Goal: Navigation & Orientation: Find specific page/section

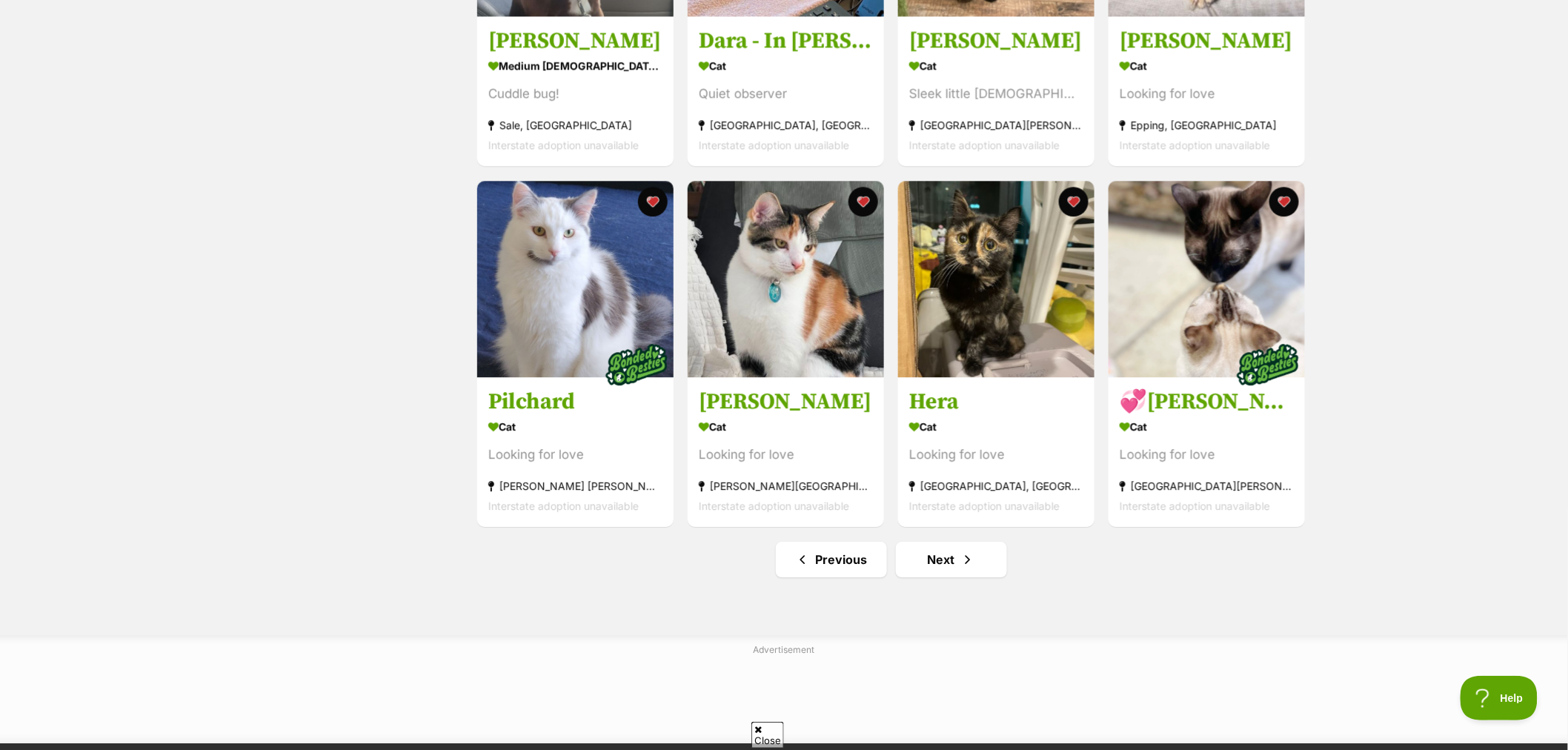
scroll to position [1646, 0]
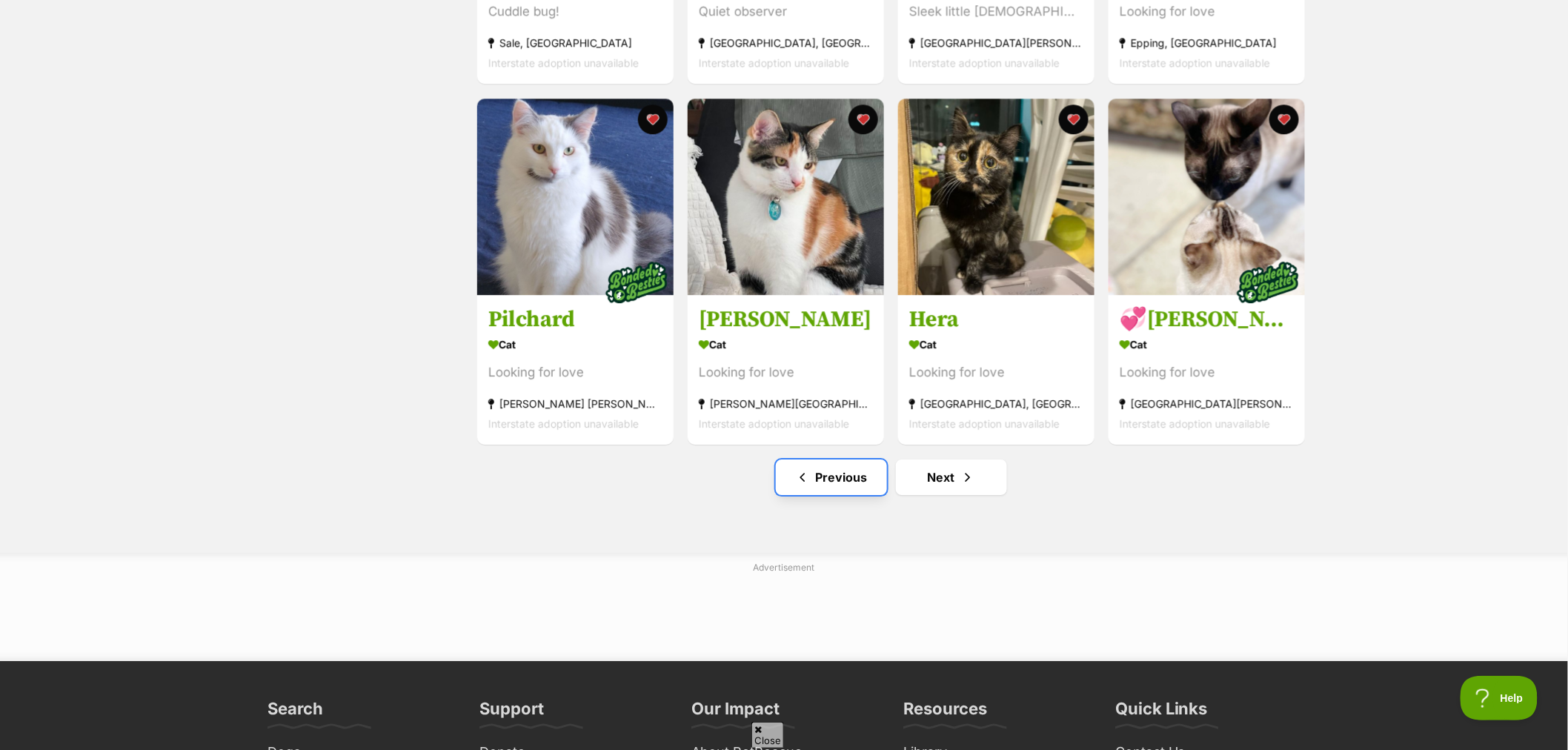
click at [847, 474] on link "Previous" at bounding box center [832, 476] width 111 height 35
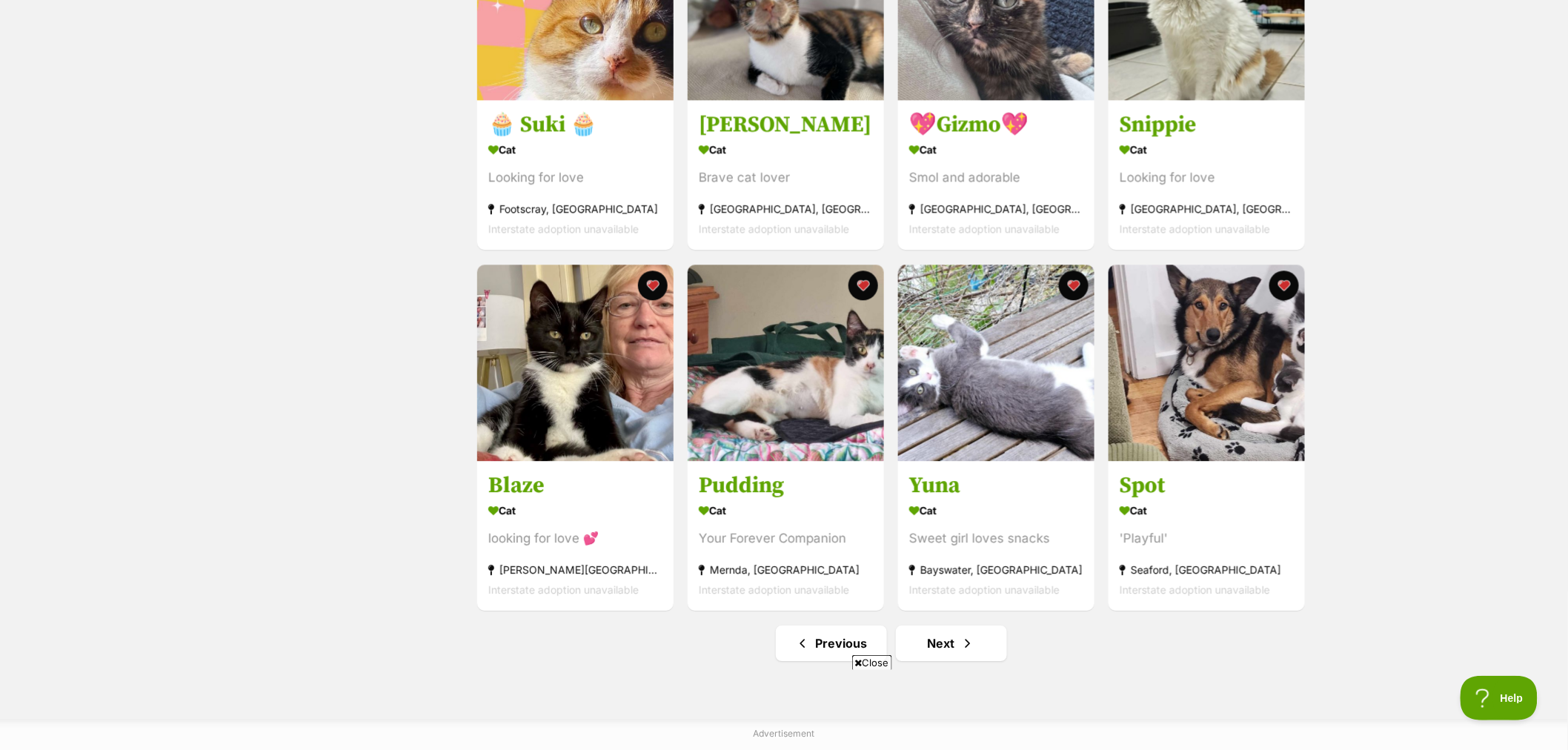
scroll to position [1481, 0]
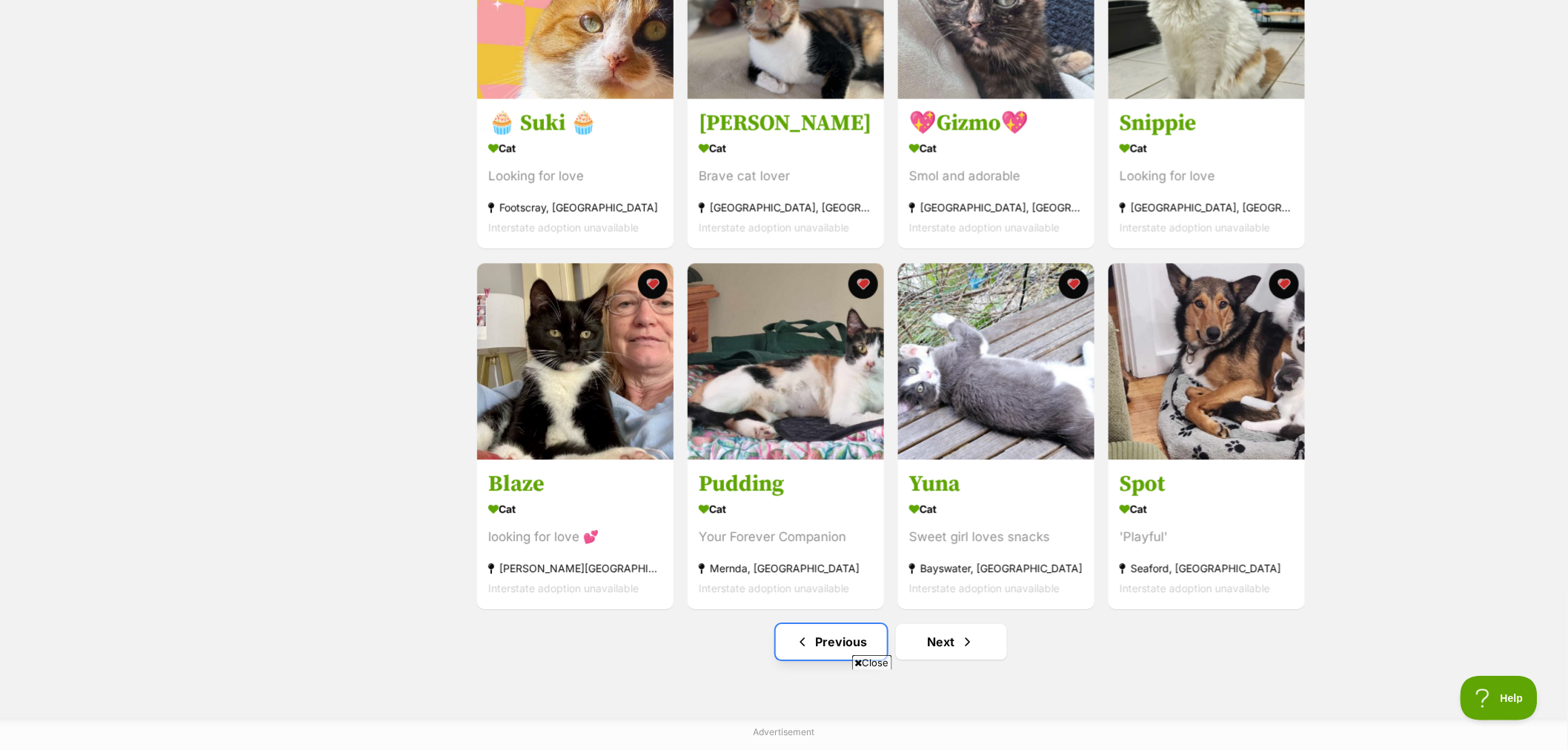
click at [805, 650] on span "Previous page" at bounding box center [802, 641] width 15 height 18
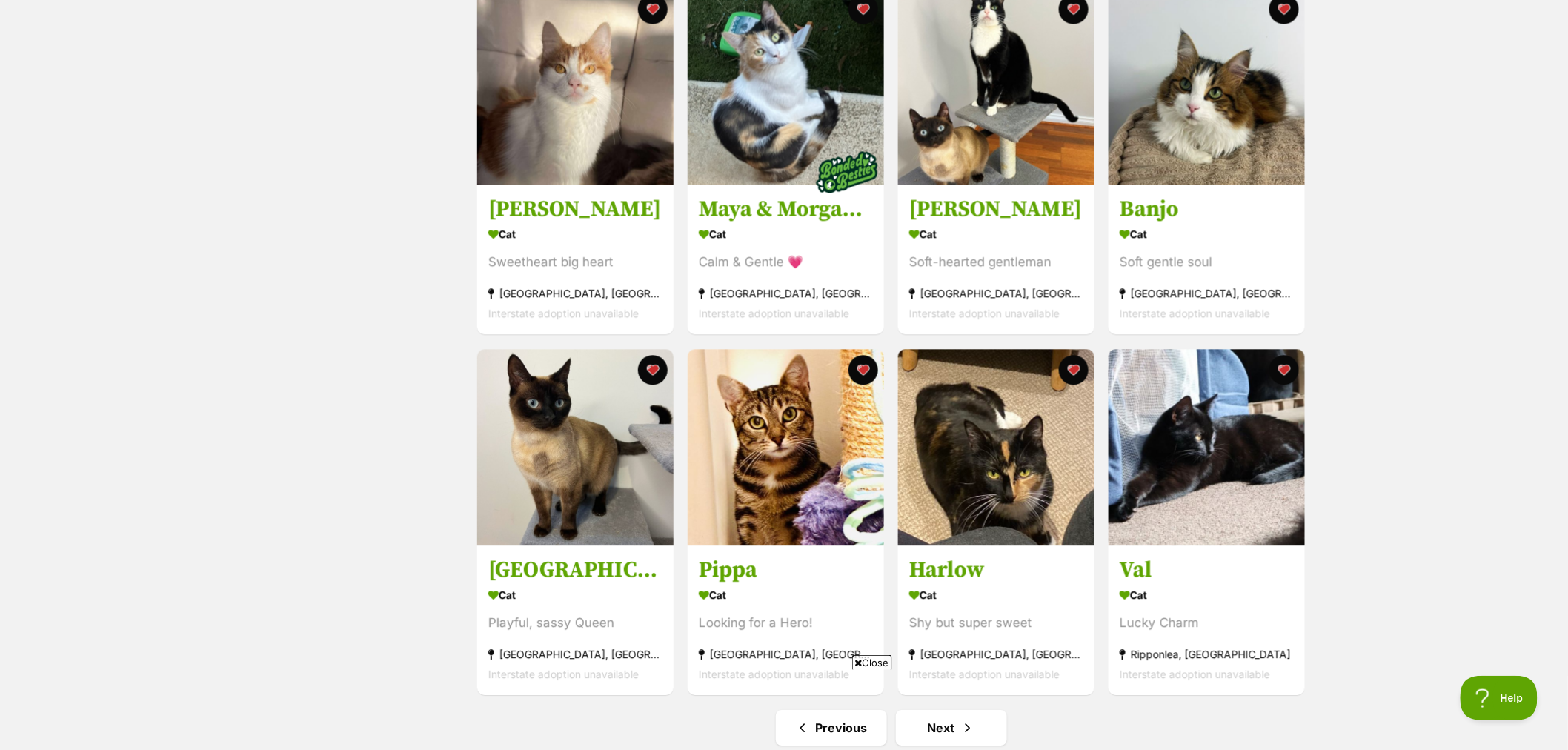
scroll to position [1563, 0]
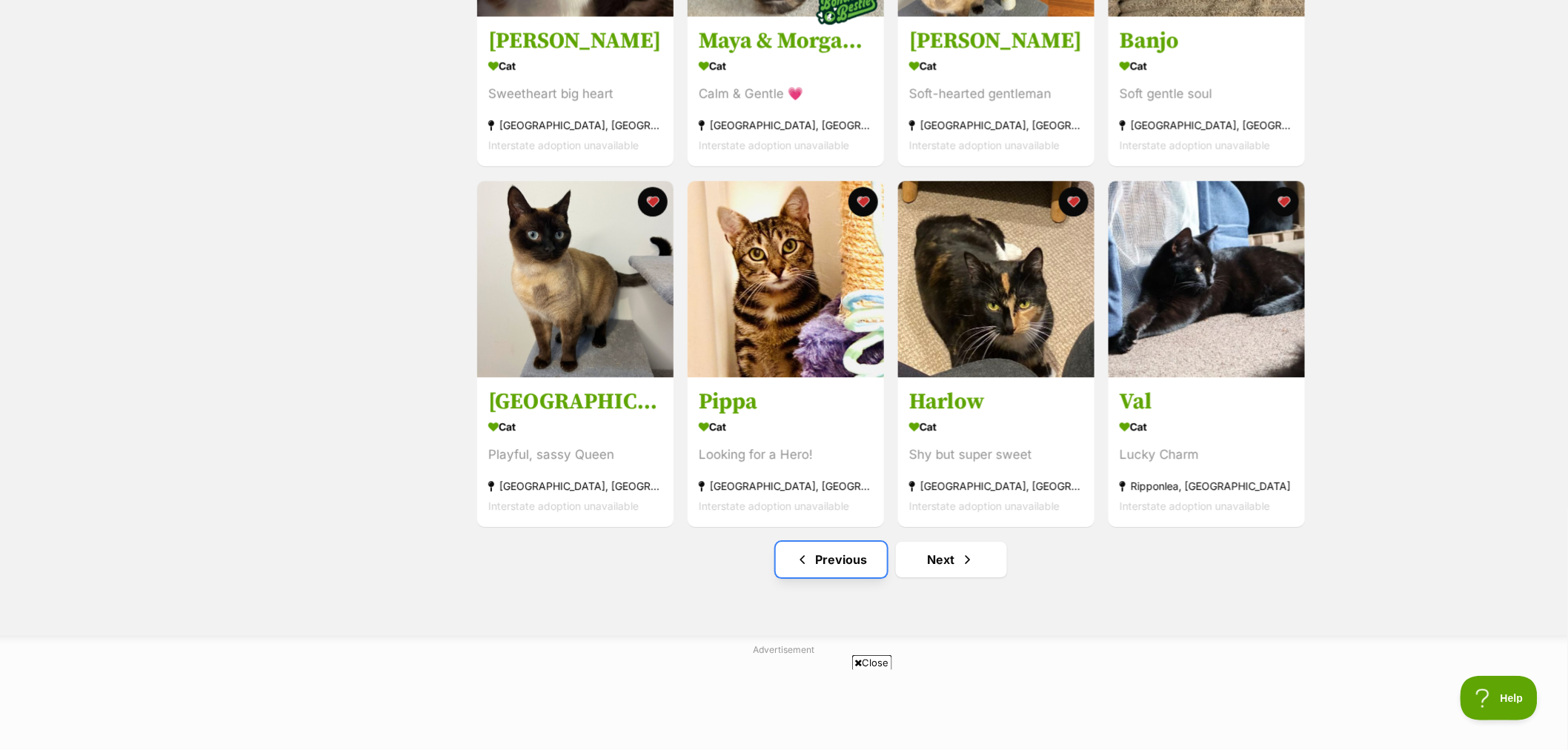
click at [811, 574] on link "Previous" at bounding box center [832, 559] width 111 height 35
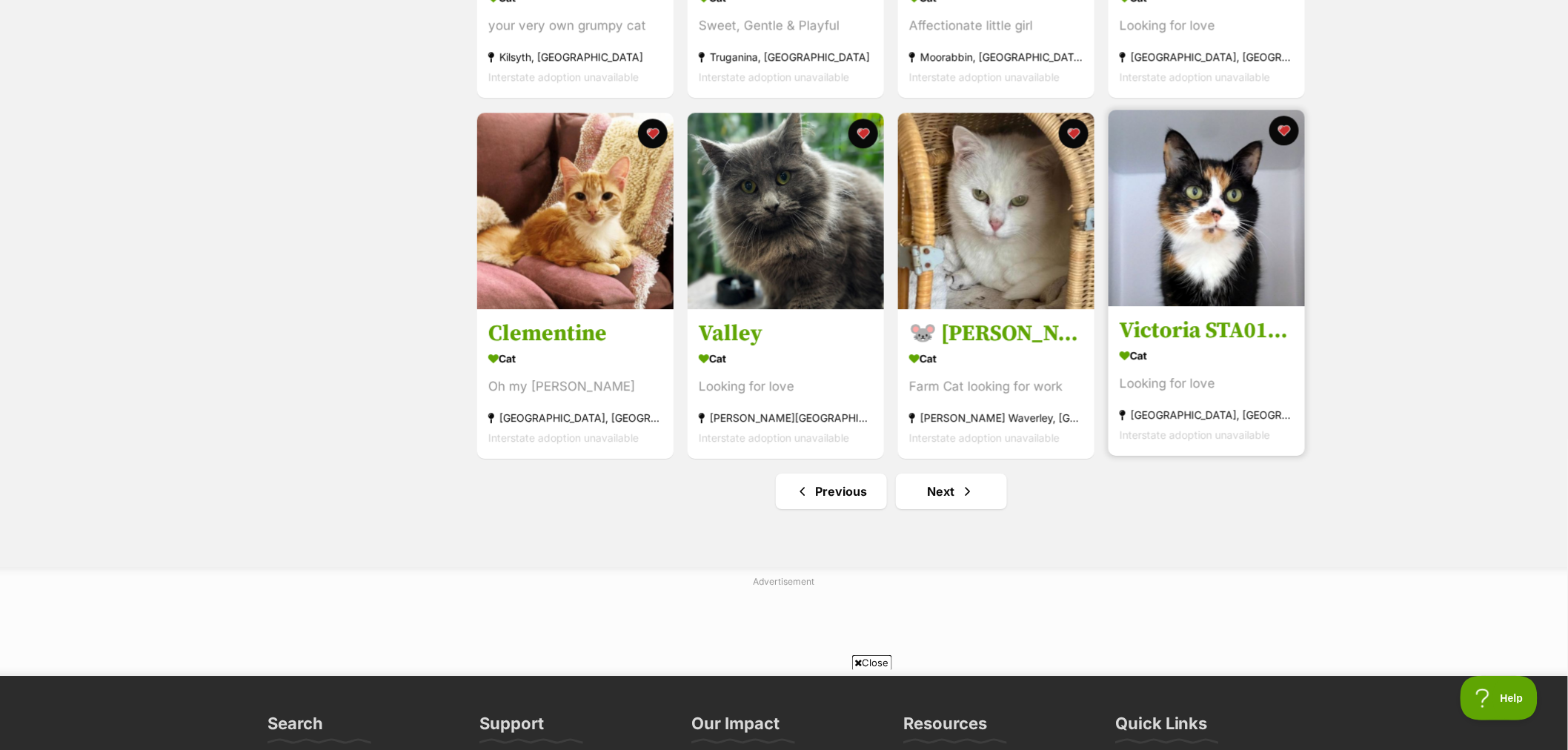
scroll to position [1646, 0]
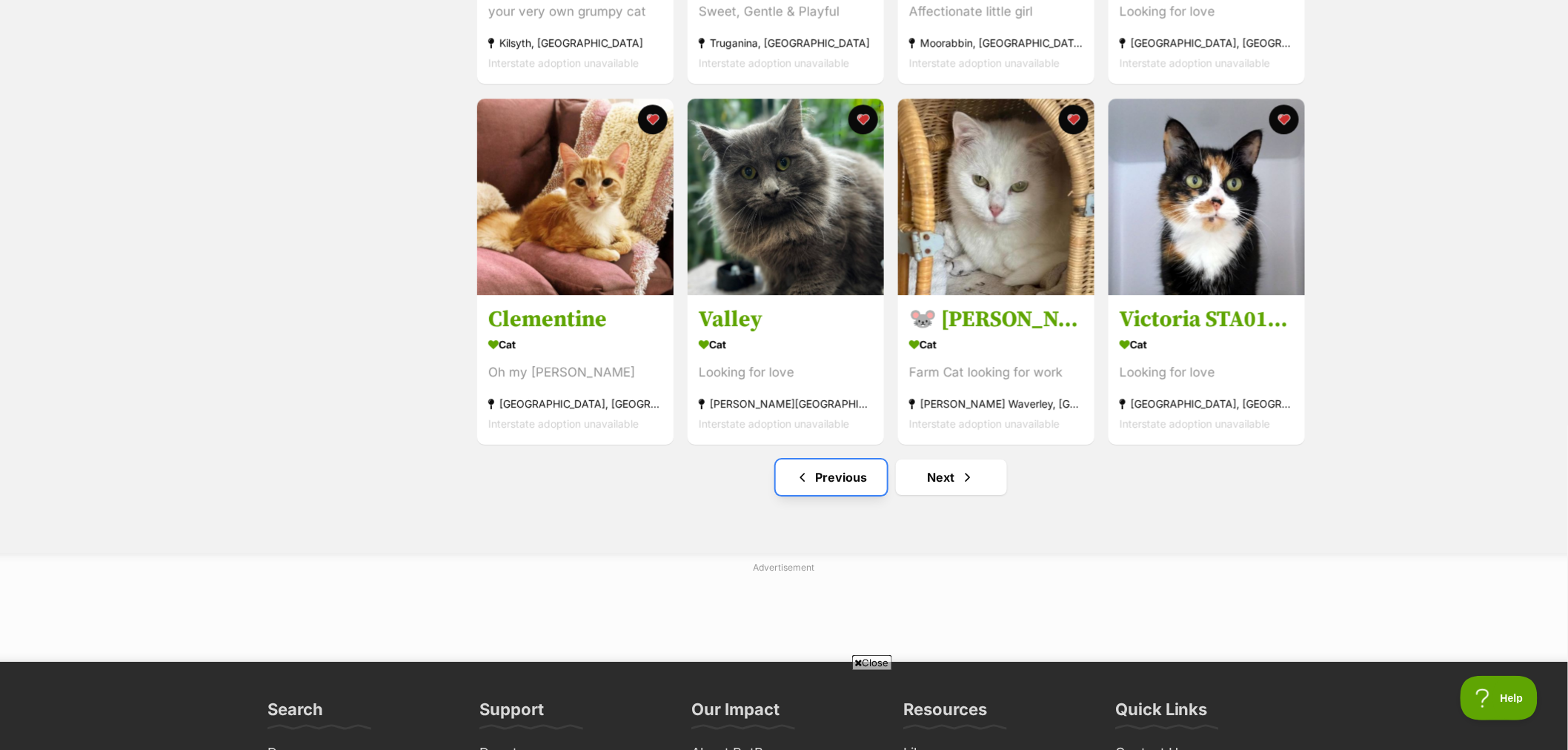
click at [835, 476] on link "Previous" at bounding box center [832, 476] width 111 height 35
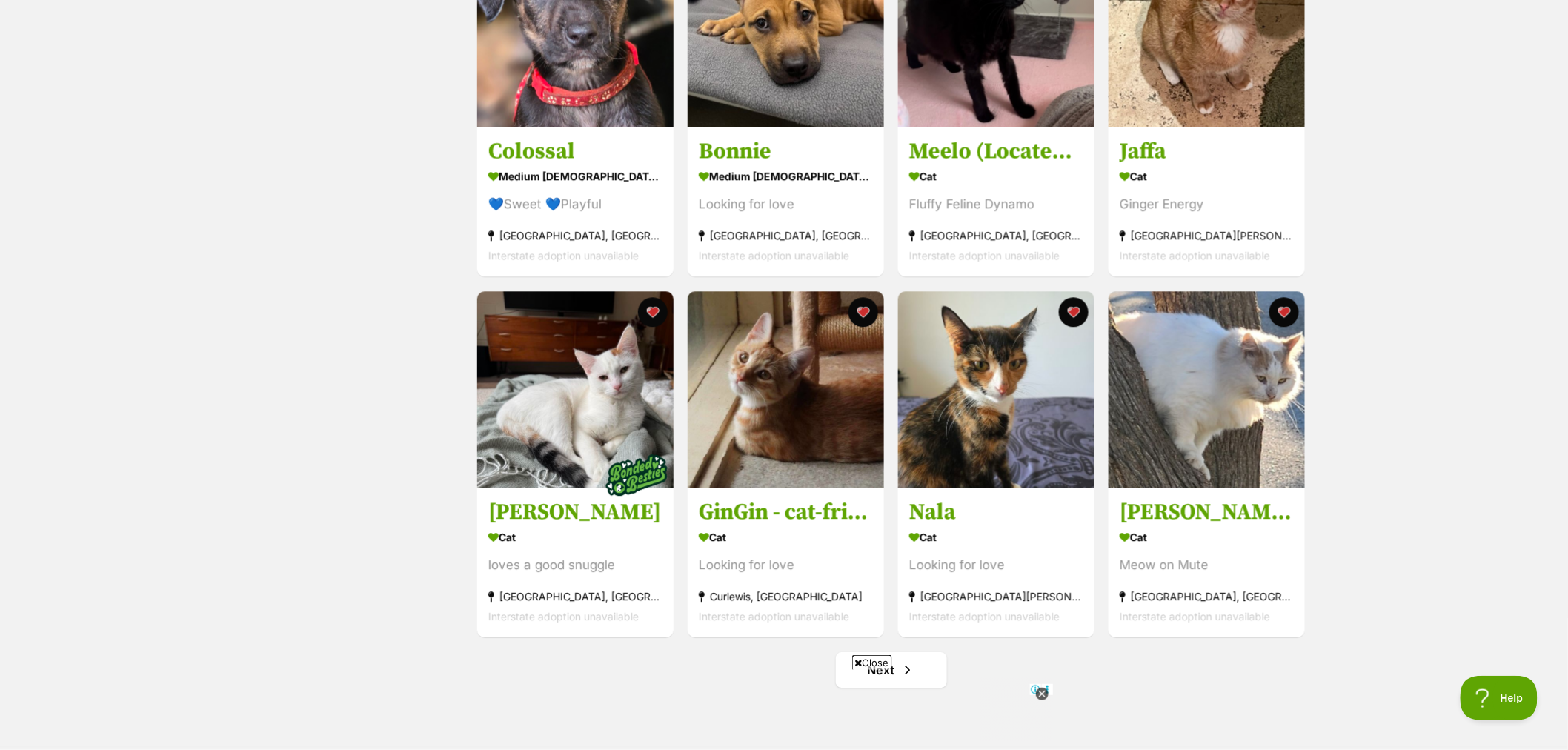
scroll to position [1563, 0]
